Goal: Transaction & Acquisition: Register for event/course

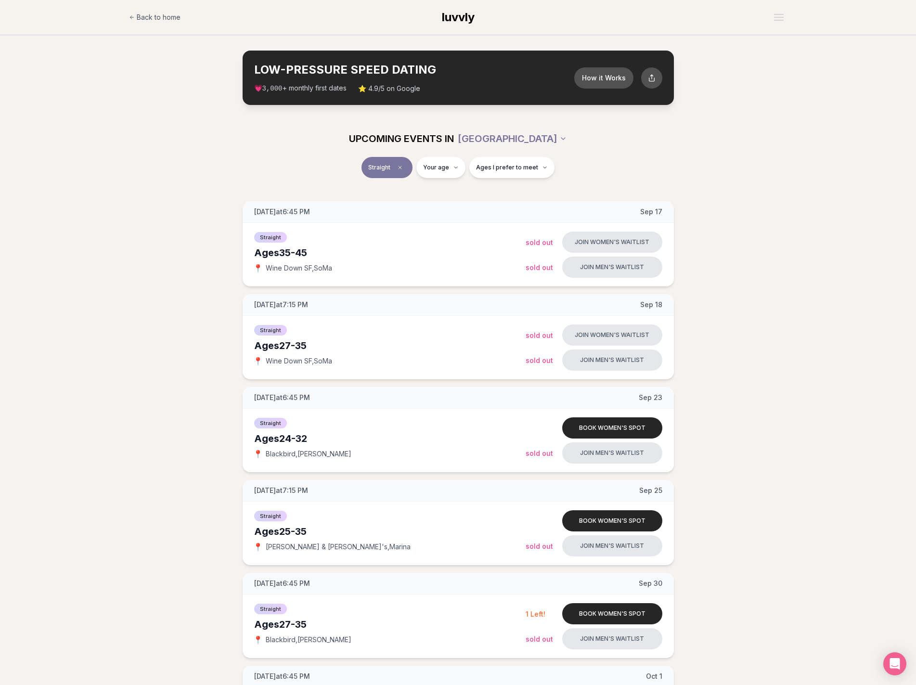
click at [88, 168] on div "Straight Your age Ages I prefer to meet" at bounding box center [458, 173] width 916 height 33
